Goal: Information Seeking & Learning: Learn about a topic

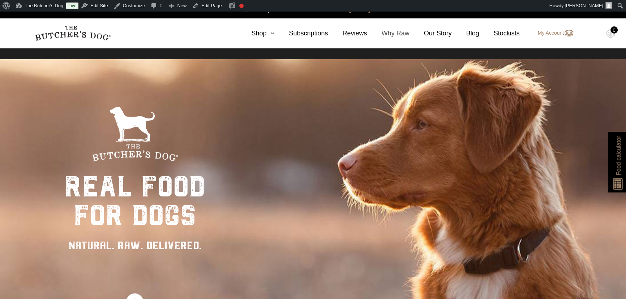
click at [404, 33] on link "Why Raw" at bounding box center [388, 34] width 42 height 10
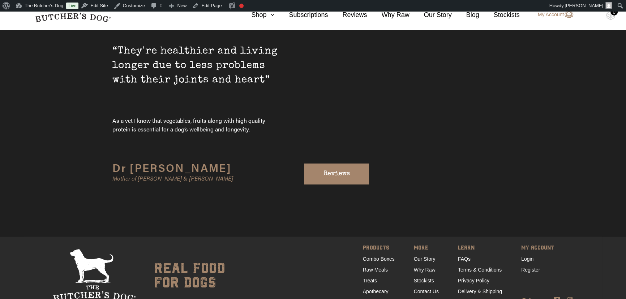
scroll to position [2482, 0]
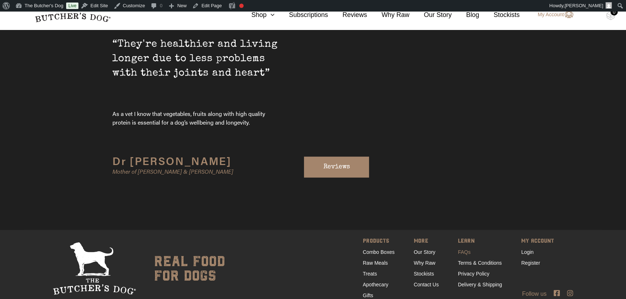
click at [465, 249] on link "FAQs" at bounding box center [464, 252] width 13 height 6
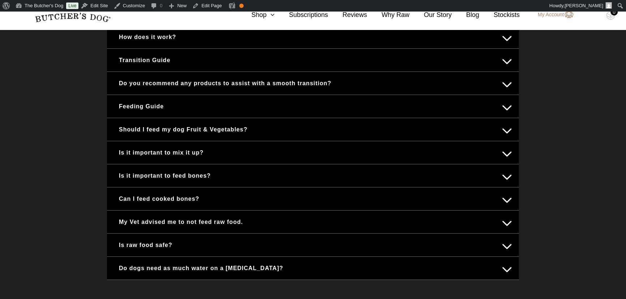
scroll to position [329, 0]
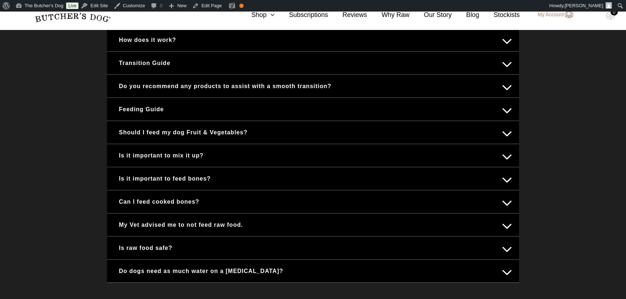
click at [508, 107] on button "Feeding Guide" at bounding box center [313, 109] width 398 height 14
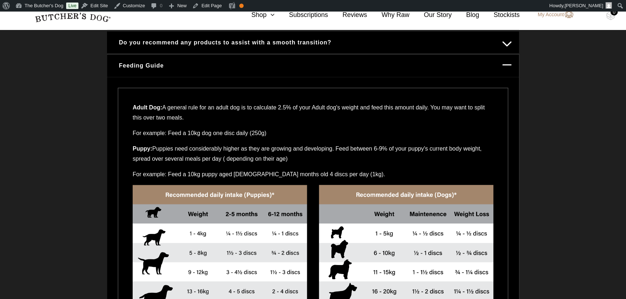
scroll to position [388, 0]
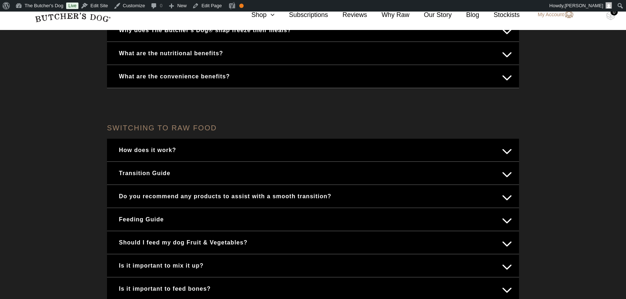
scroll to position [230, 0]
